Goal: Obtain resource: Download file/media

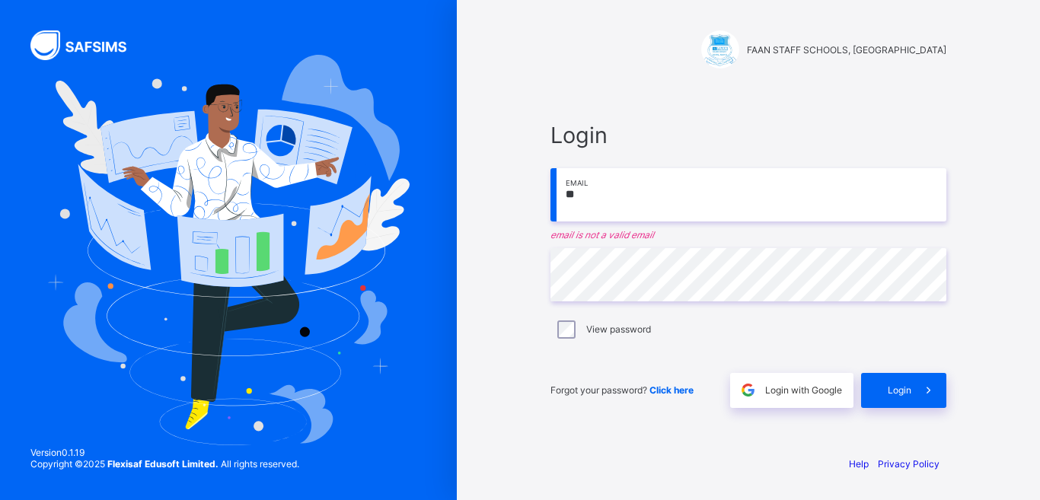
type input "**********"
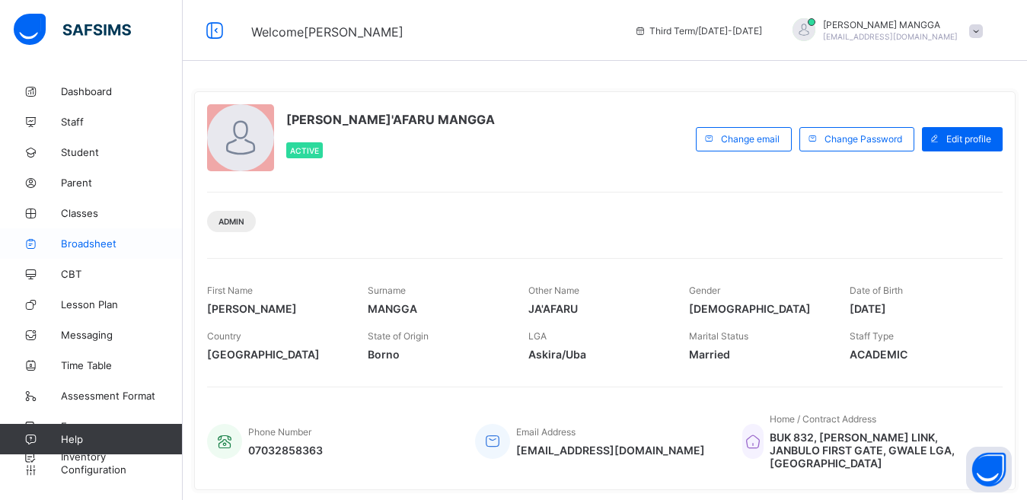
click at [75, 246] on span "Broadsheet" at bounding box center [122, 244] width 122 height 12
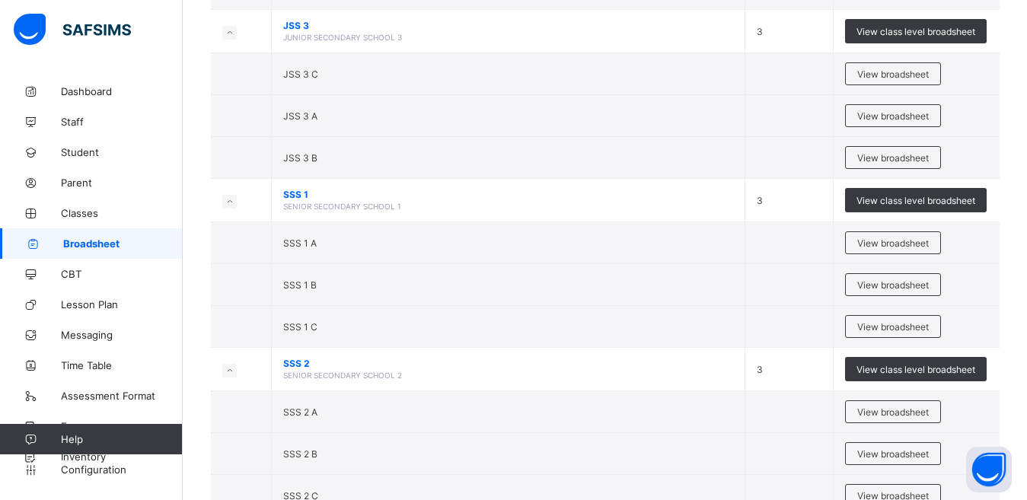
scroll to position [1791, 0]
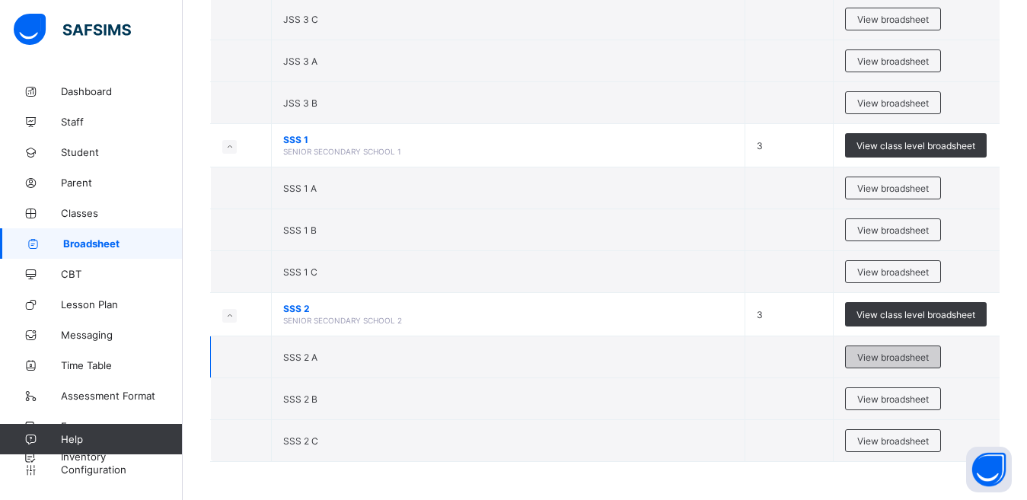
click at [898, 361] on span "View broadsheet" at bounding box center [894, 357] width 72 height 11
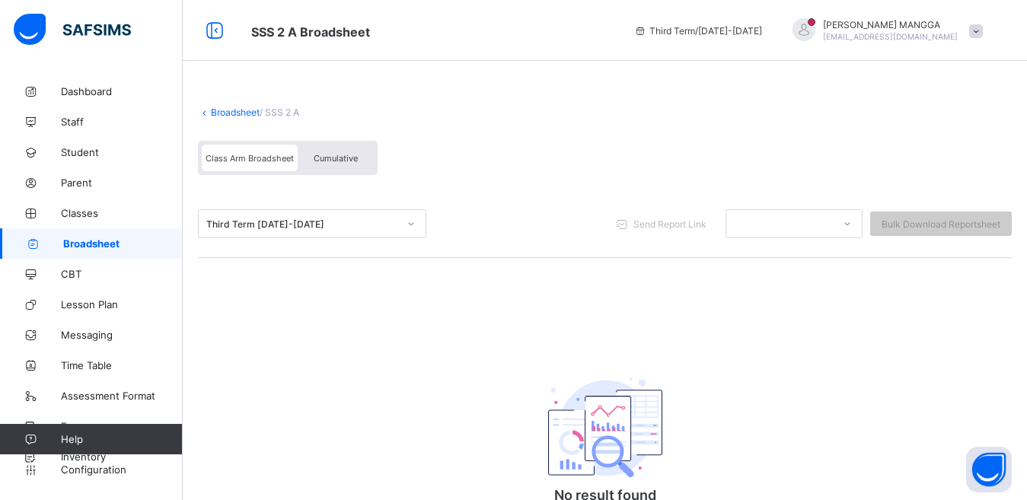
click at [331, 159] on span "Cumulative" at bounding box center [336, 158] width 44 height 11
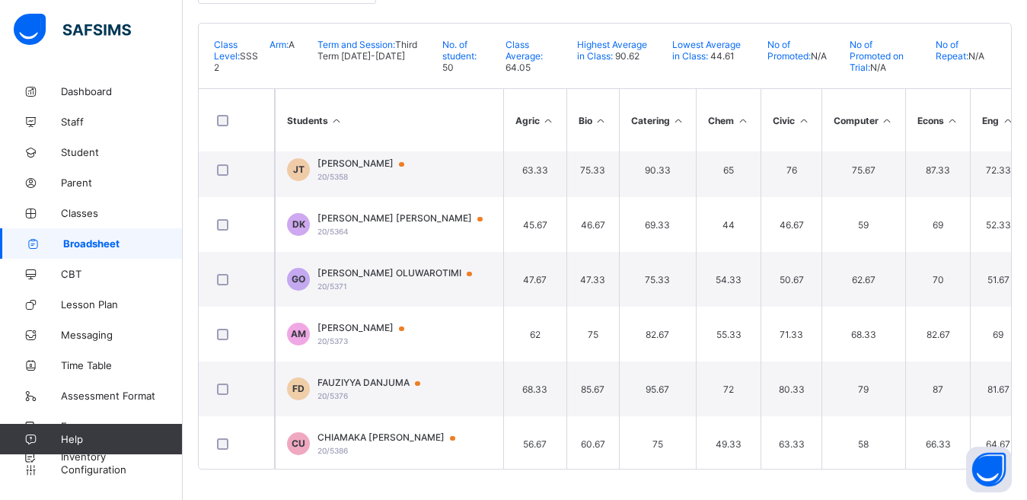
scroll to position [690, 0]
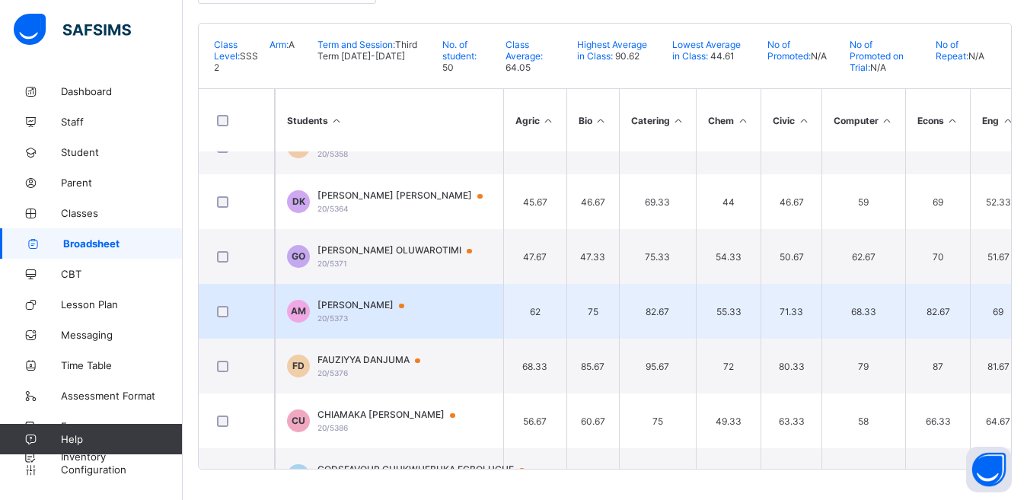
click at [362, 301] on span "[PERSON_NAME]" at bounding box center [368, 305] width 101 height 12
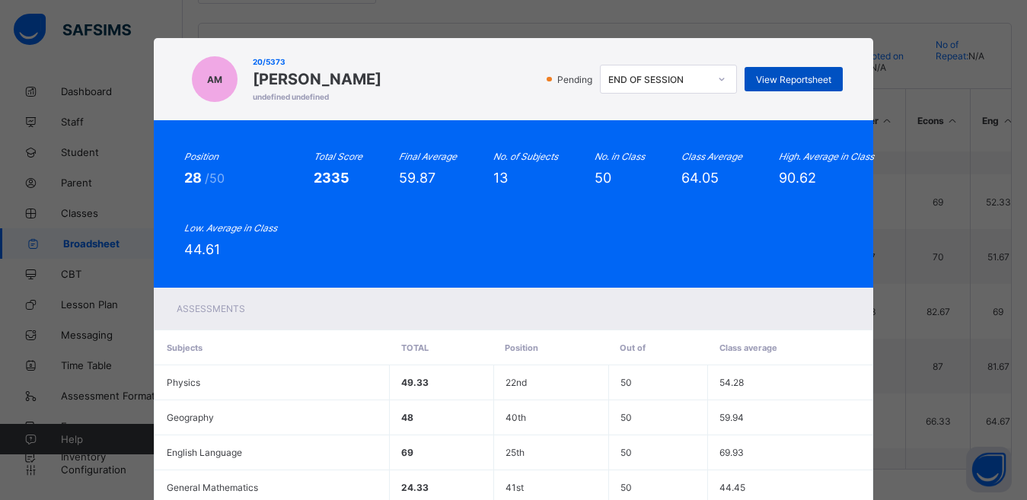
click at [772, 81] on span "View Reportsheet" at bounding box center [793, 79] width 75 height 11
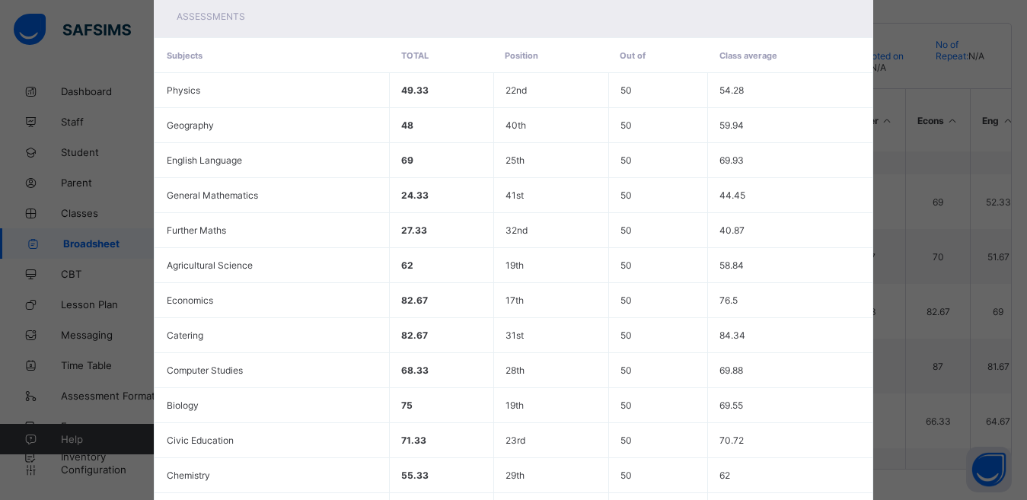
scroll to position [459, 0]
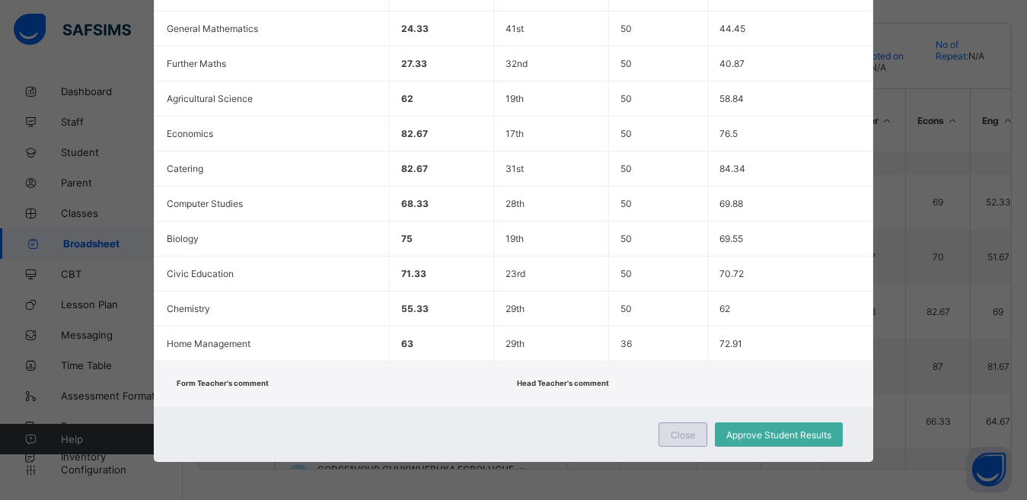
click at [682, 432] on span "Close" at bounding box center [683, 435] width 24 height 11
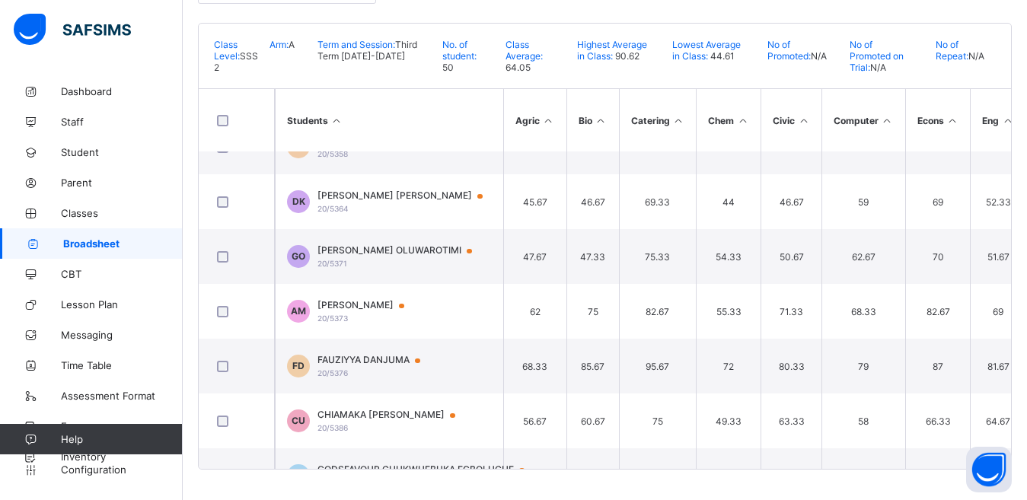
click at [1027, 126] on html "SSS 2 A Broadsheet Third Term / [DATE]-[DATE] [PERSON_NAME] [EMAIL_ADDRESS][DOM…" at bounding box center [513, 95] width 1027 height 810
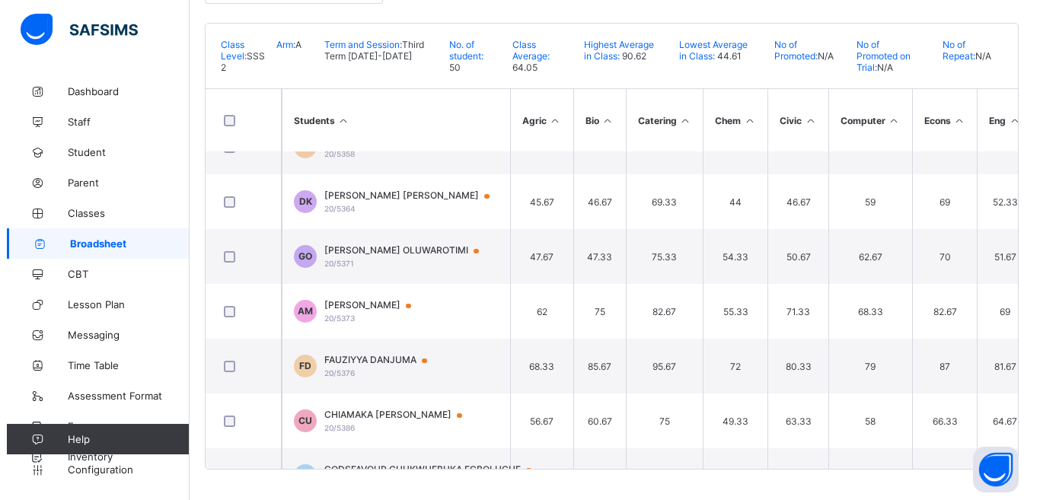
scroll to position [0, 0]
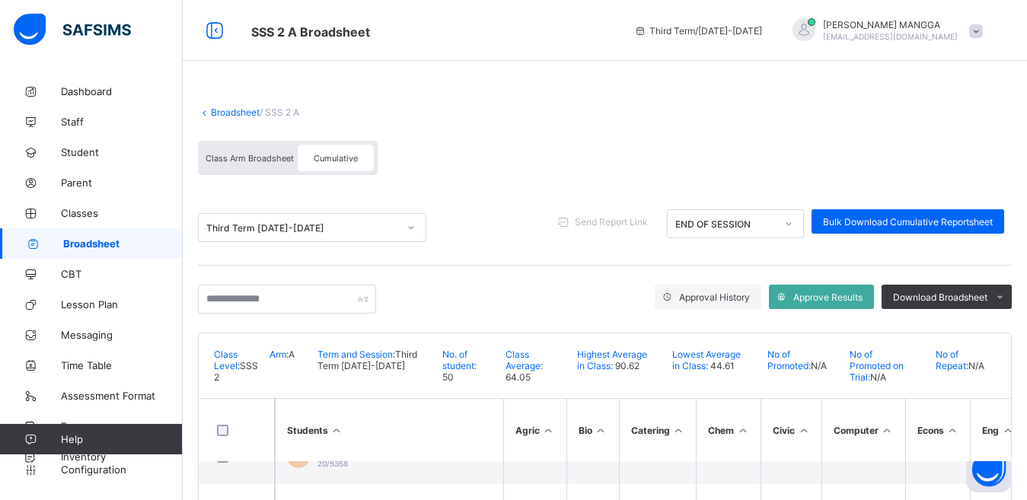
click at [816, 33] on div at bounding box center [804, 29] width 23 height 23
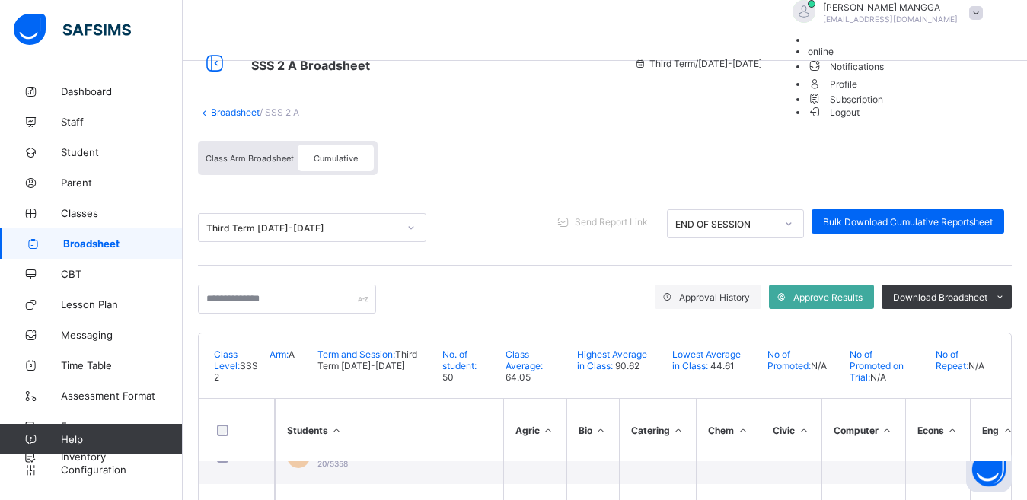
click at [861, 120] on span "Logout" at bounding box center [834, 112] width 53 height 16
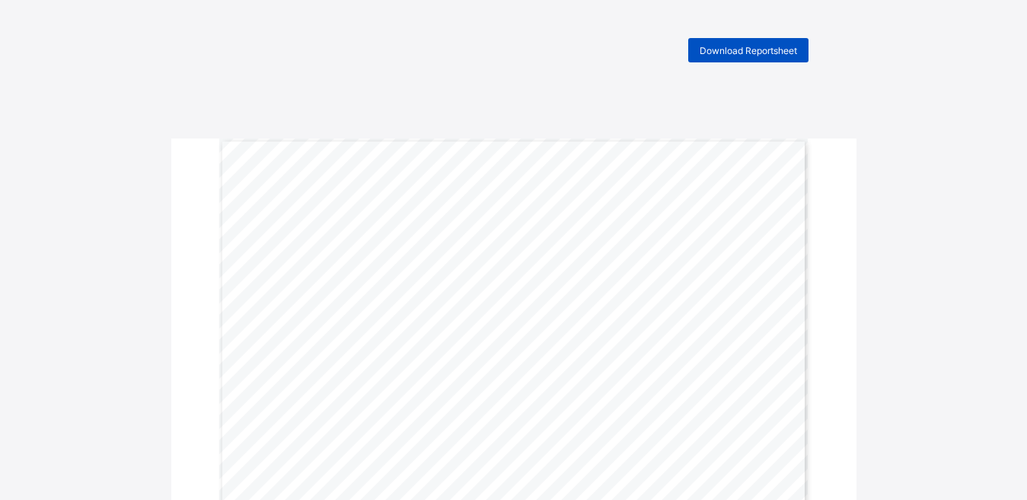
click at [749, 50] on span "Download Reportsheet" at bounding box center [748, 50] width 97 height 11
